Goal: Task Accomplishment & Management: Use online tool/utility

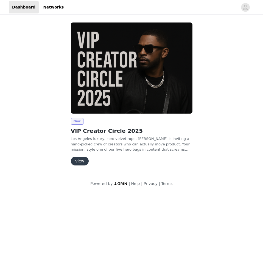
click at [83, 158] on button "View" at bounding box center [80, 161] width 18 height 9
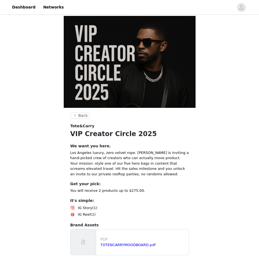
scroll to position [33, 0]
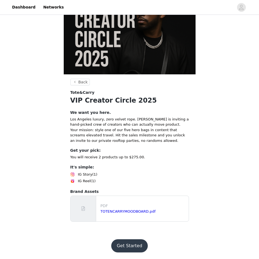
click at [130, 249] on button "Get Started" at bounding box center [129, 245] width 36 height 13
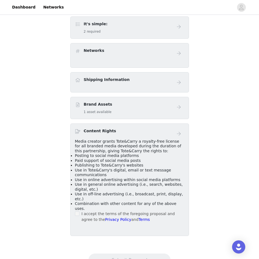
scroll to position [95, 0]
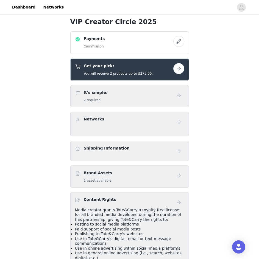
click at [182, 69] on button "button" at bounding box center [178, 68] width 11 height 11
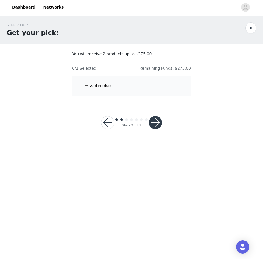
click at [154, 92] on div "Add Product" at bounding box center [131, 86] width 119 height 21
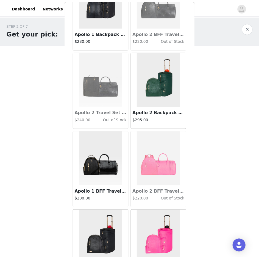
scroll to position [110, 0]
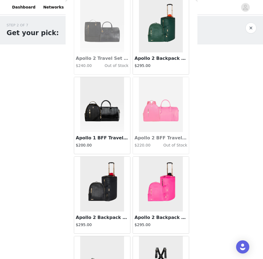
click at [251, 24] on button "button" at bounding box center [250, 28] width 11 height 11
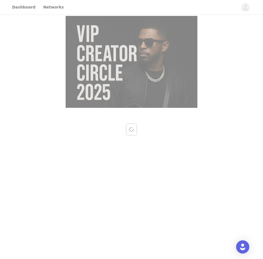
click at [240, 131] on div at bounding box center [131, 129] width 263 height 259
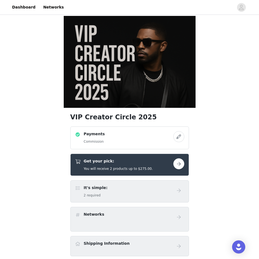
click at [41, 91] on div "VIP Creator Circle 2025 Payments Commission Get your pick: You will receive 2 p…" at bounding box center [129, 213] width 259 height 395
